Goal: Navigation & Orientation: Find specific page/section

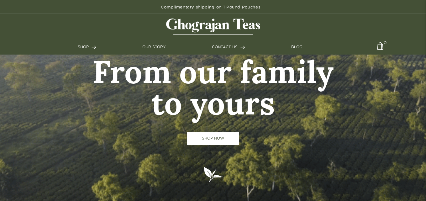
click at [148, 50] on ul "SHOP Teas Shop All Assam Breakfast Assam Golden Tips English Breakfast Royal Ma…" at bounding box center [213, 46] width 271 height 15
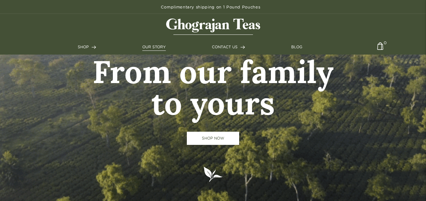
click at [154, 44] on link "OUR STORY" at bounding box center [153, 47] width 23 height 6
